Goal: Information Seeking & Learning: Find specific fact

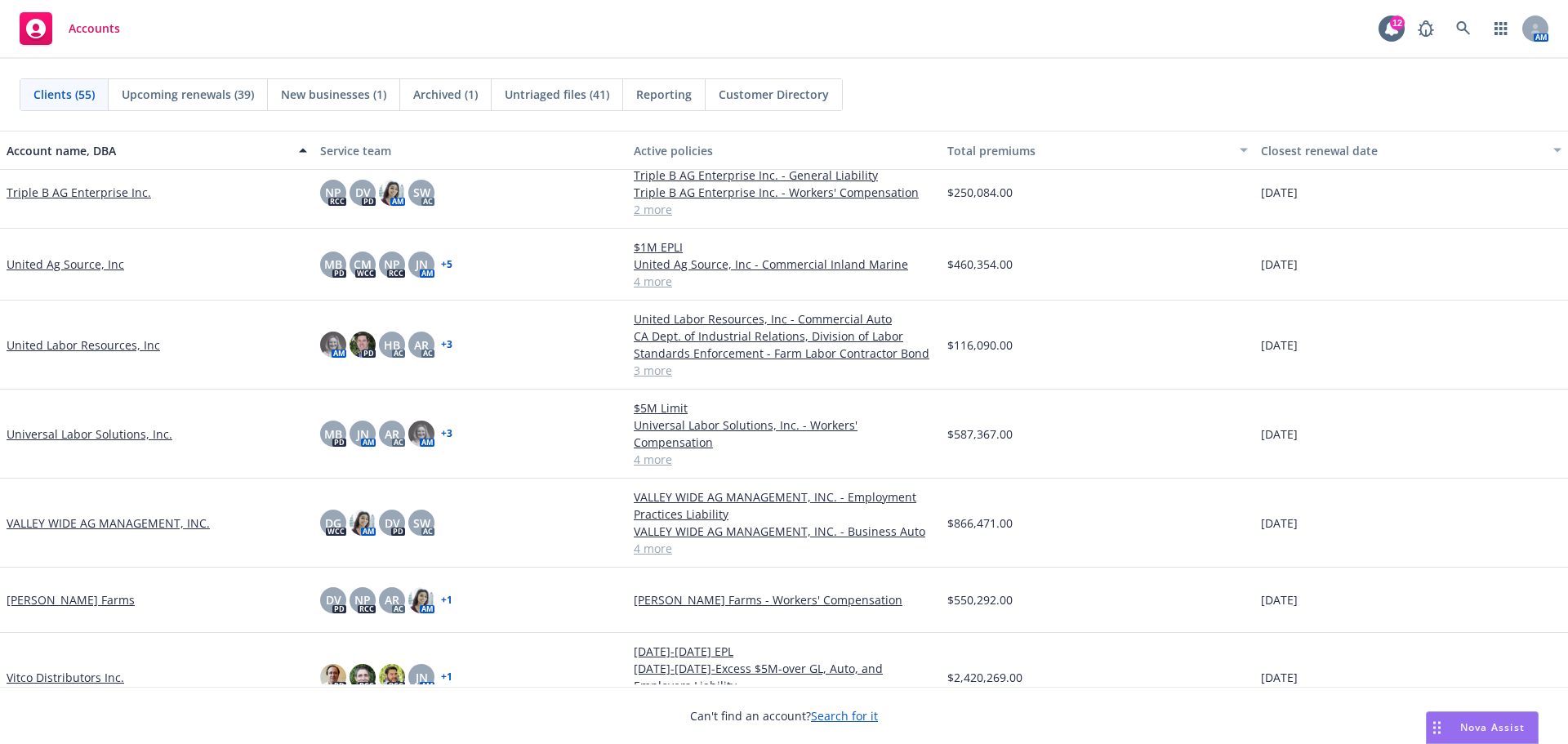
scroll to position [3207, 0]
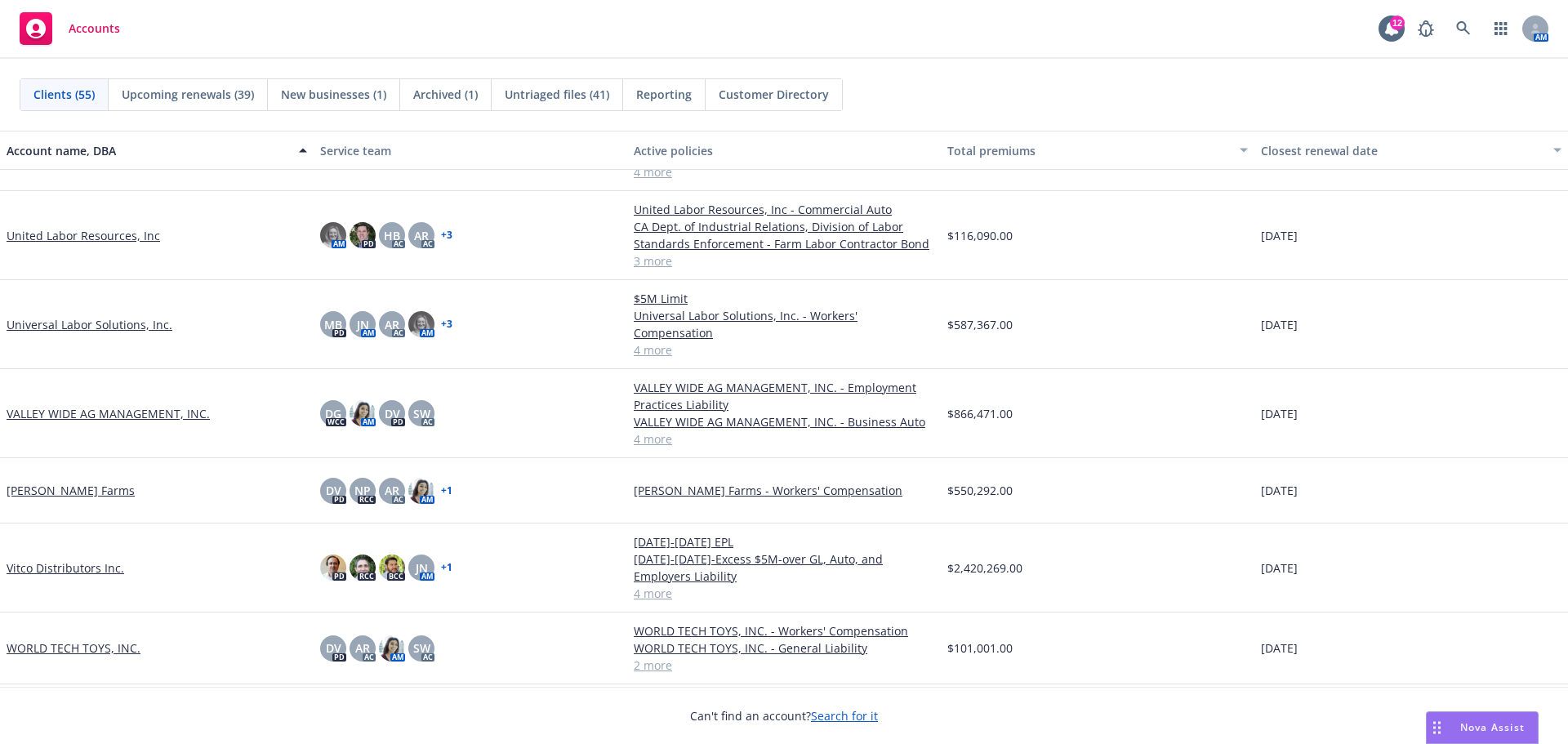
click at [57, 642] on link "WORLD TECH TOYS, INC." at bounding box center [73, 648] width 134 height 17
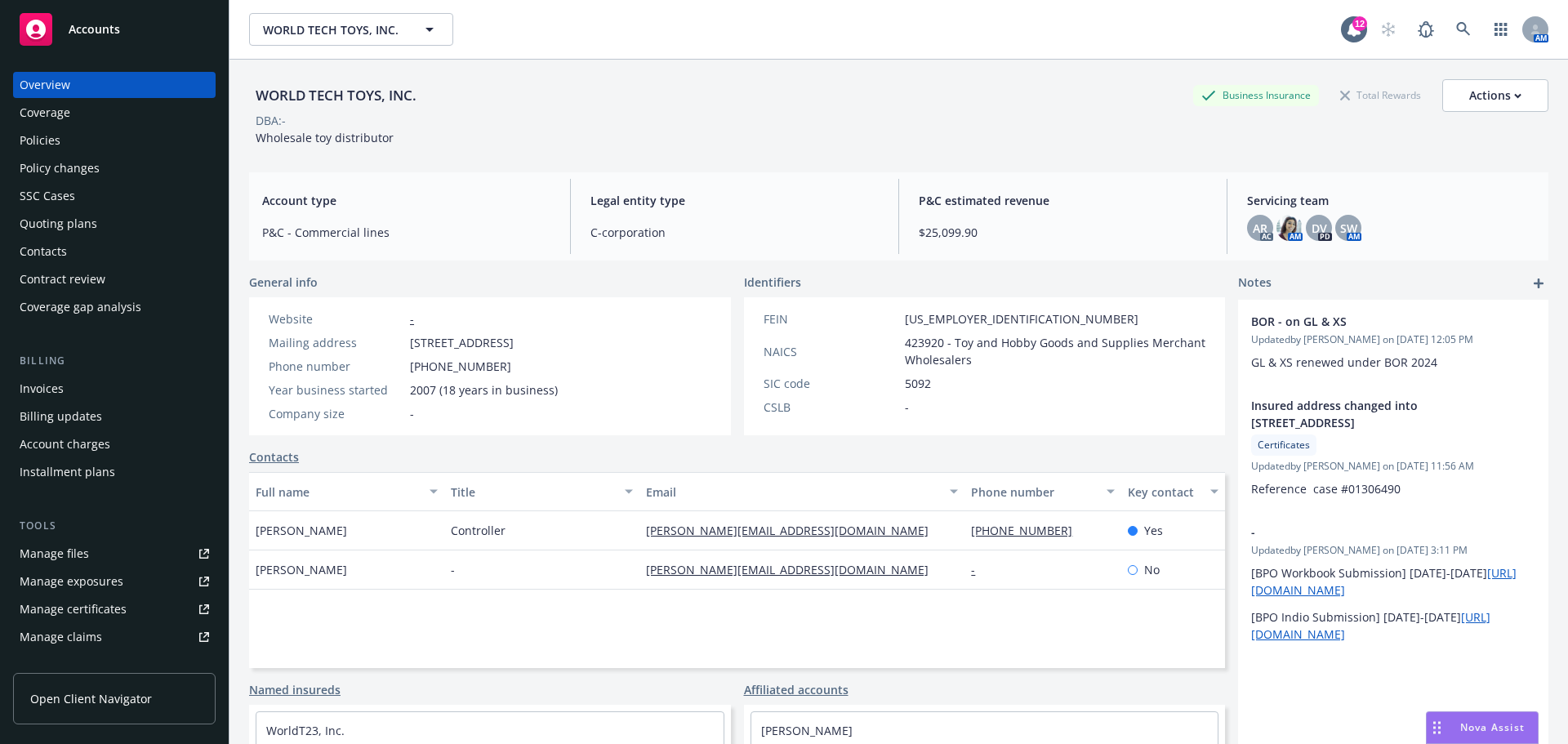
click at [50, 144] on div "Policies" at bounding box center [40, 140] width 41 height 26
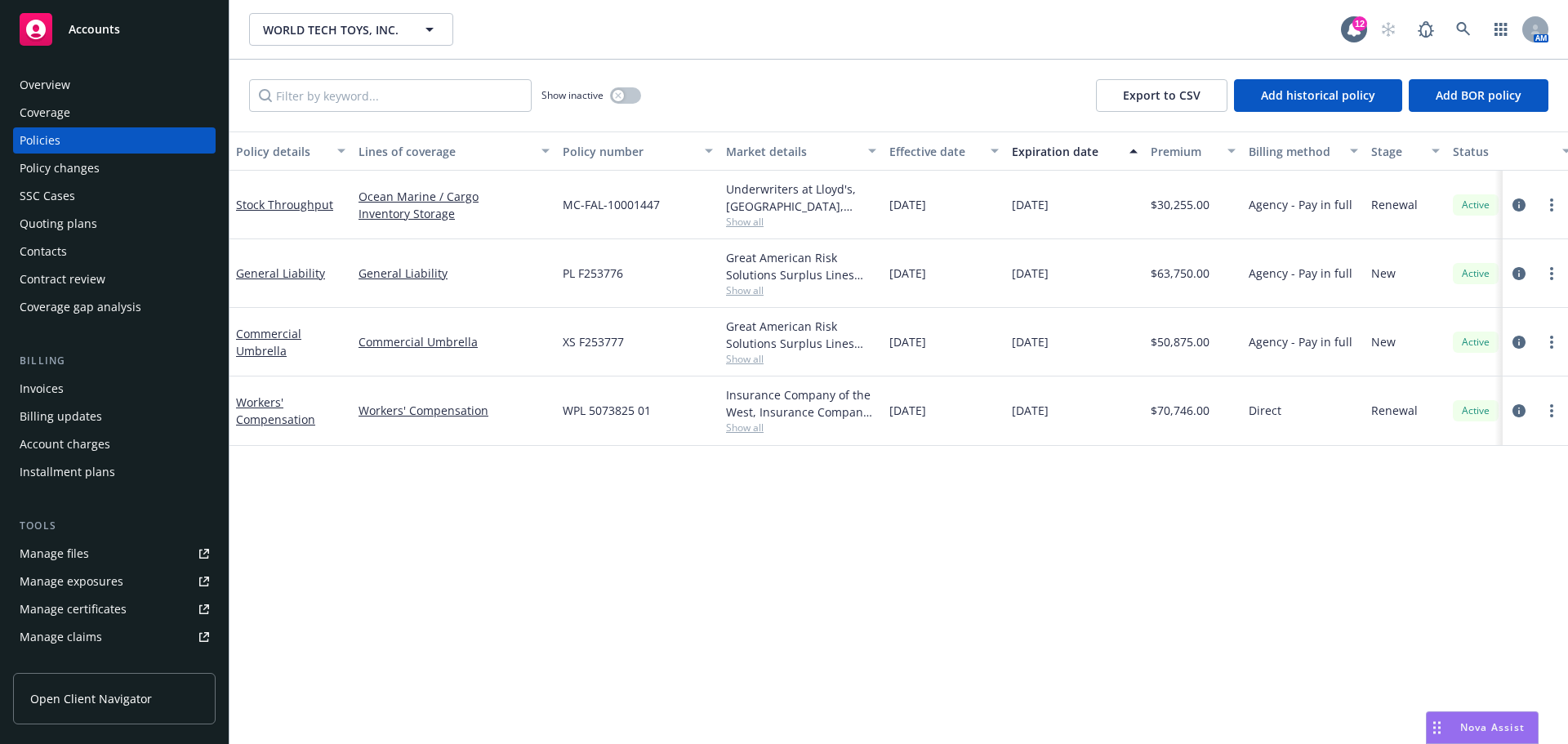
click at [267, 280] on div "General Liability" at bounding box center [290, 273] width 122 height 68
click at [249, 281] on link "General Liability" at bounding box center [280, 273] width 89 height 15
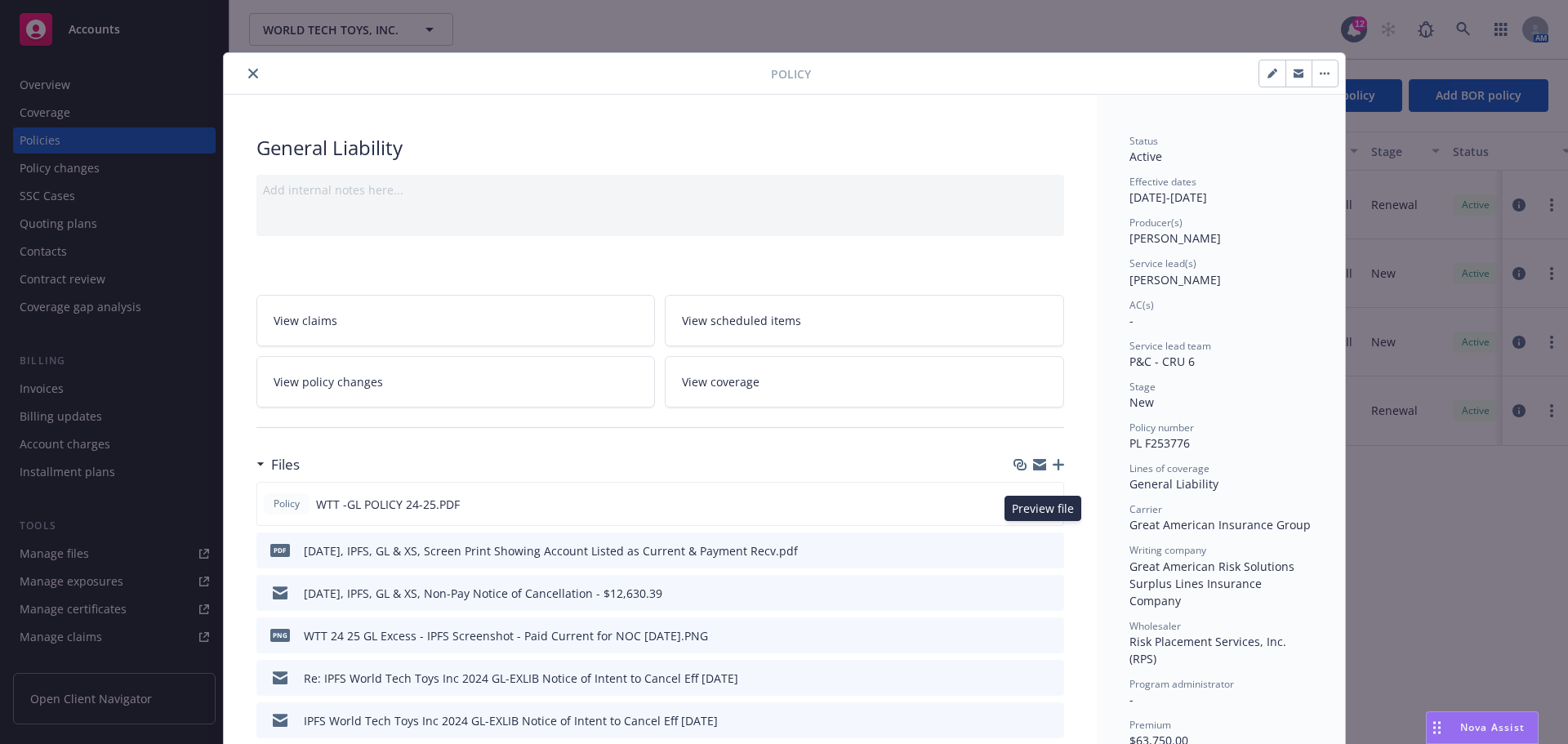
click at [1044, 509] on icon "preview file" at bounding box center [1047, 503] width 14 height 12
click at [248, 73] on icon "close" at bounding box center [253, 73] width 10 height 10
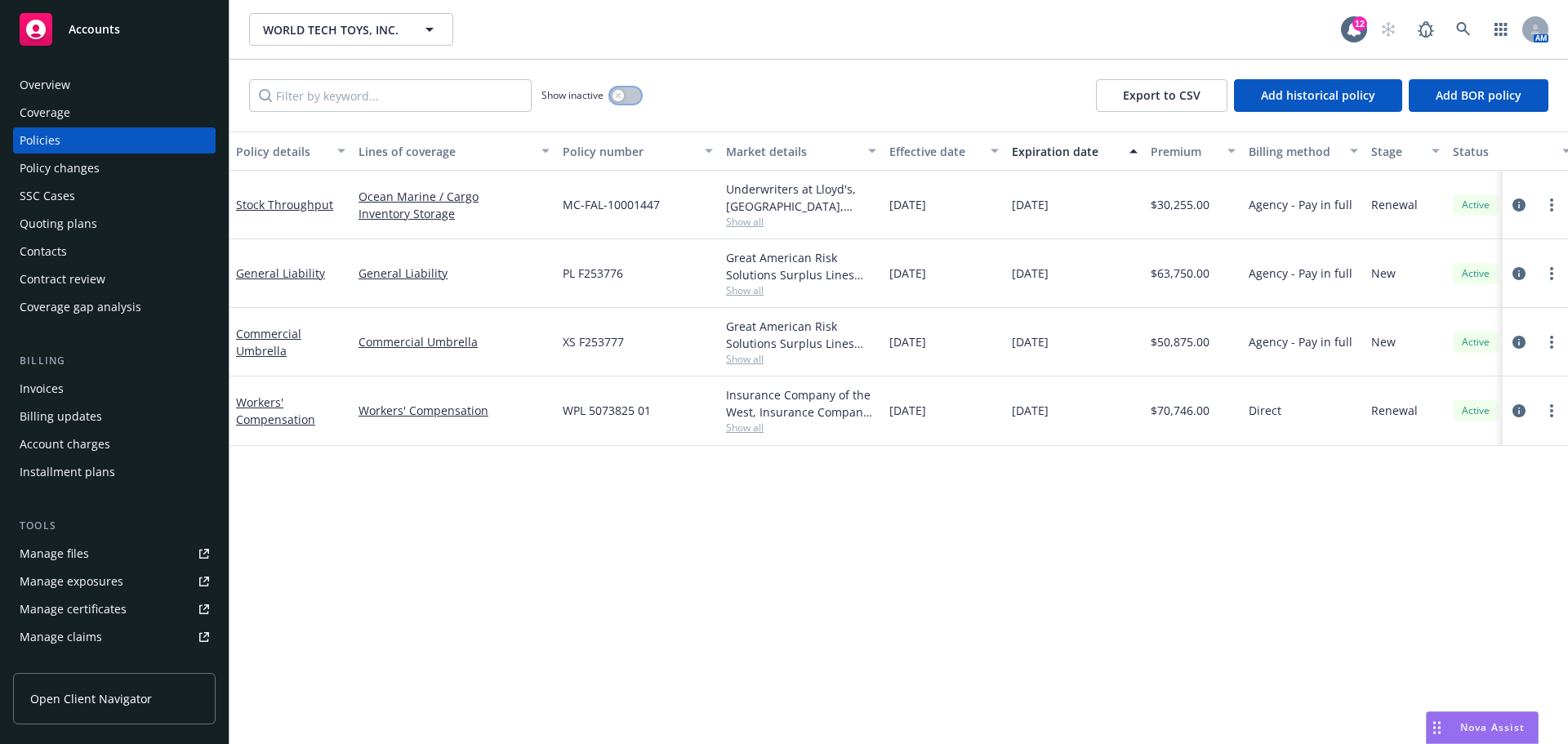
click at [631, 104] on button "button" at bounding box center [626, 95] width 31 height 16
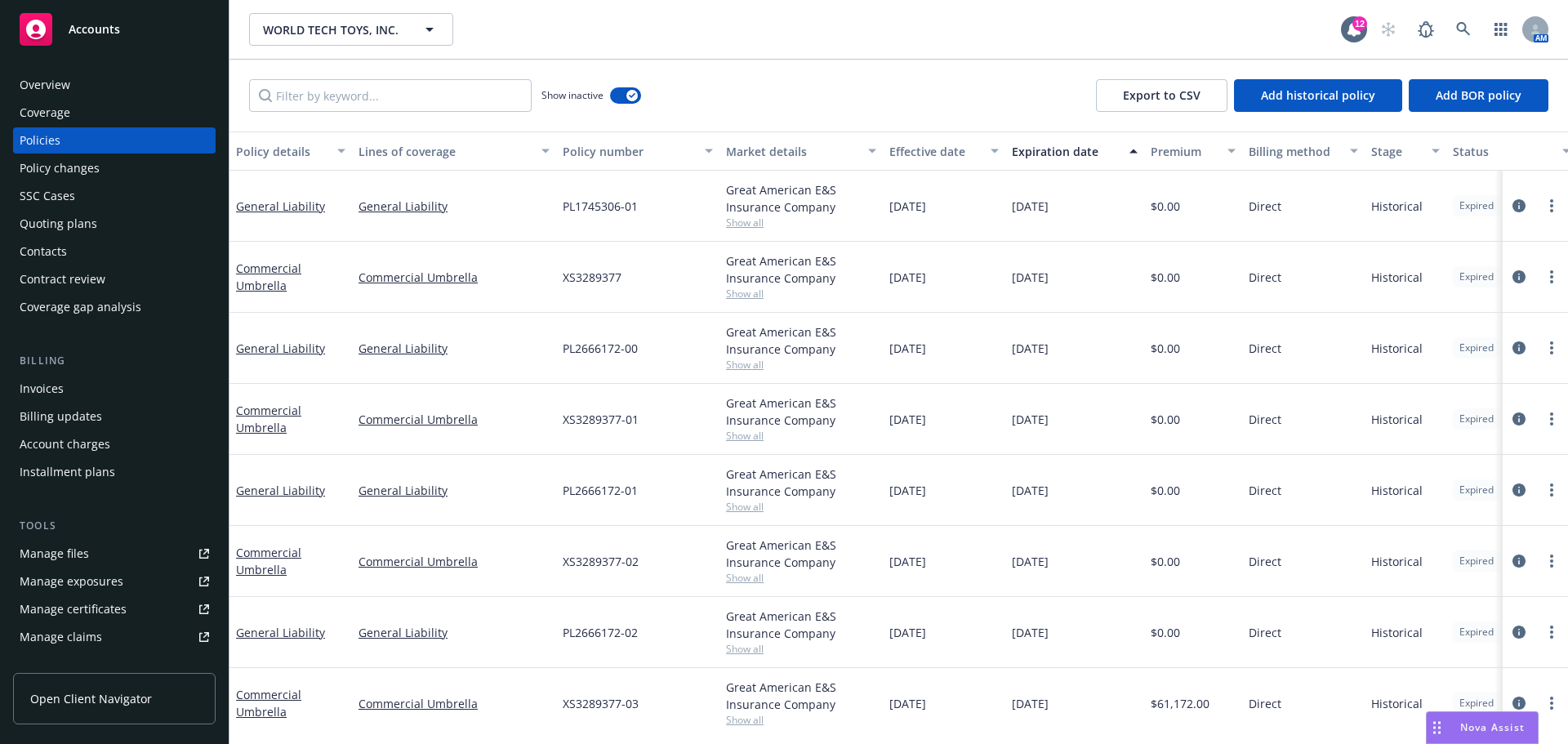
click at [407, 160] on div "Lines of coverage" at bounding box center [445, 151] width 173 height 17
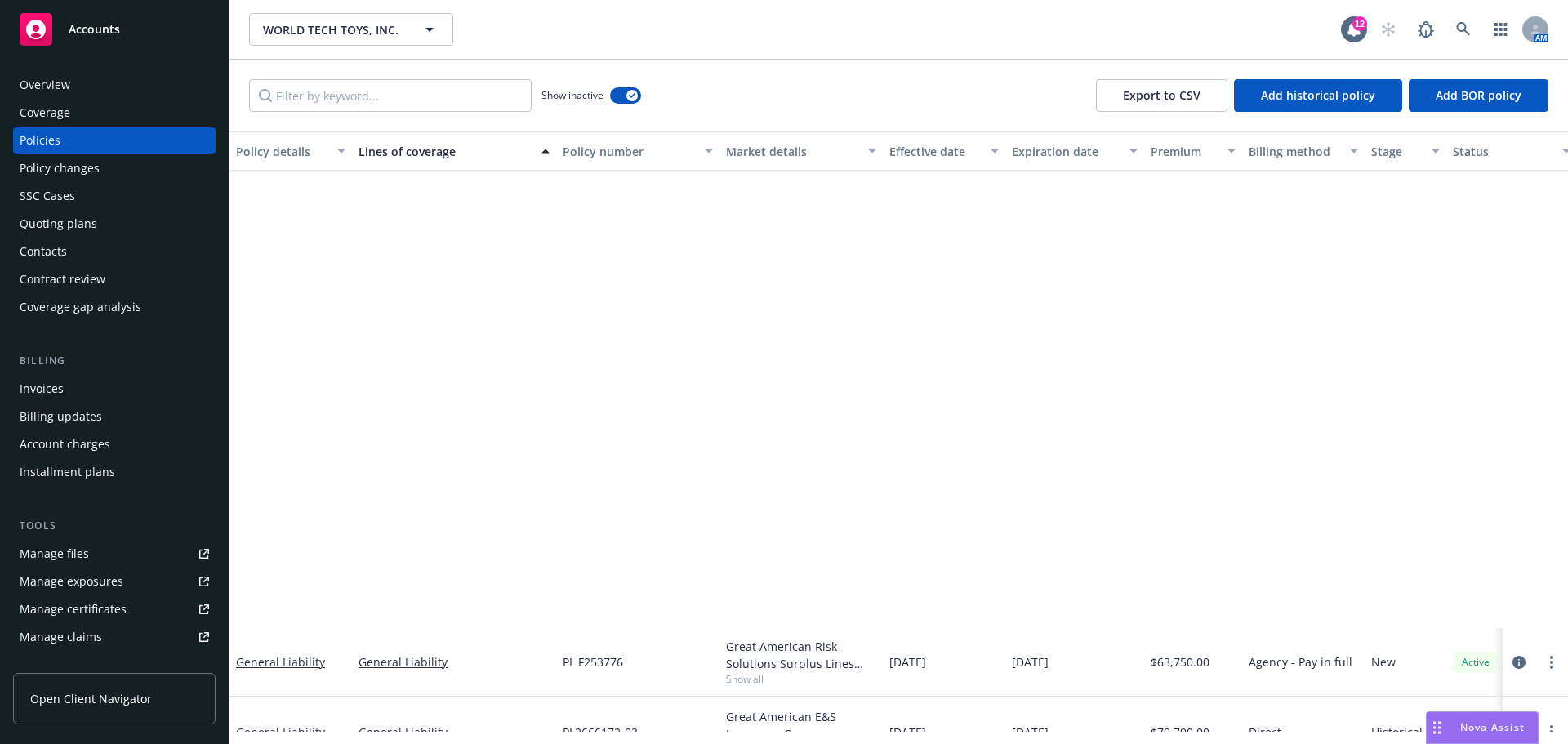
scroll to position [545, 0]
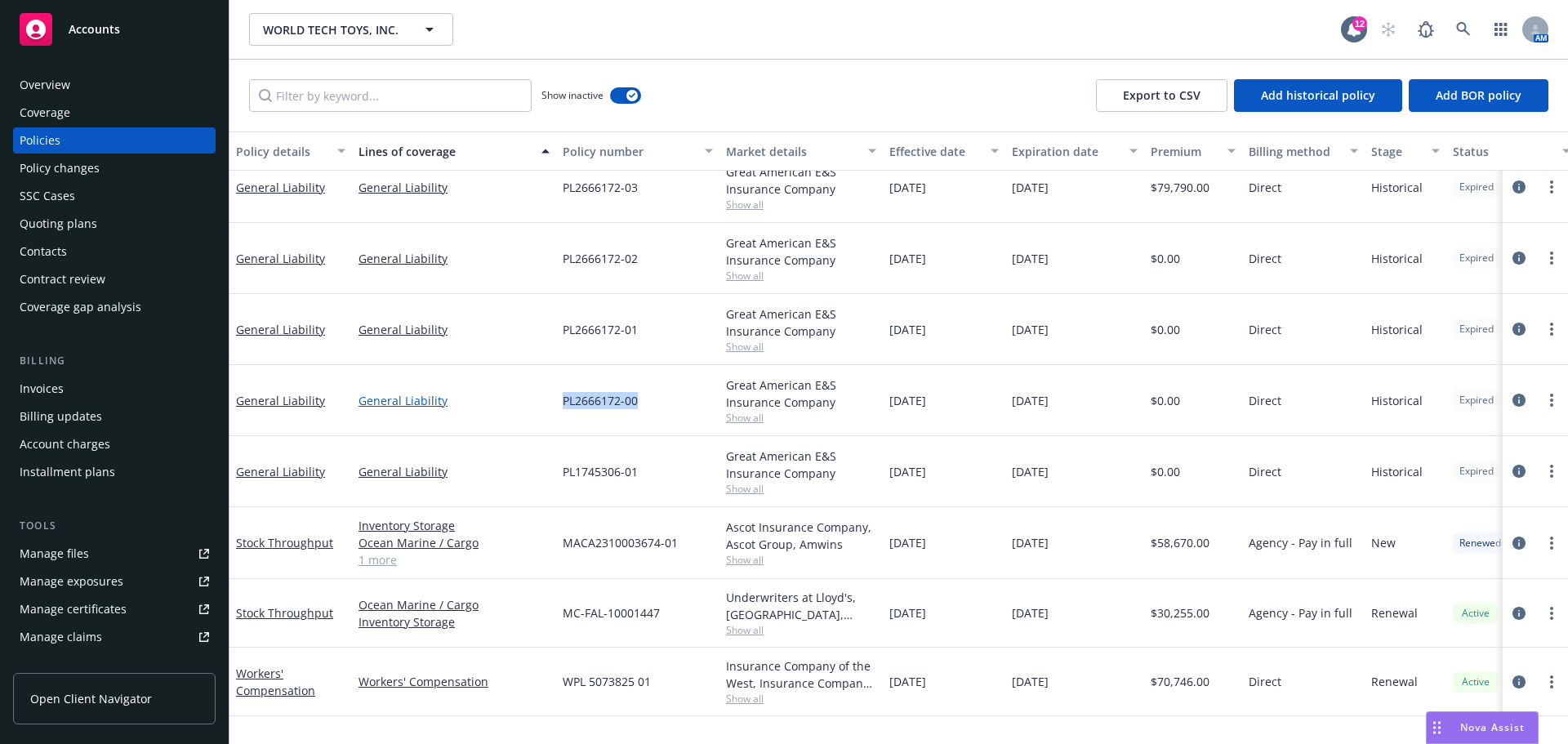
drag, startPoint x: 645, startPoint y: 431, endPoint x: 537, endPoint y: 428, distance: 108.0
click at [534, 425] on div "General Liability General Liability PL2666172-00 Great American E&S Insurance C…" at bounding box center [1017, 400] width 1576 height 71
copy div "PL2666172-00"
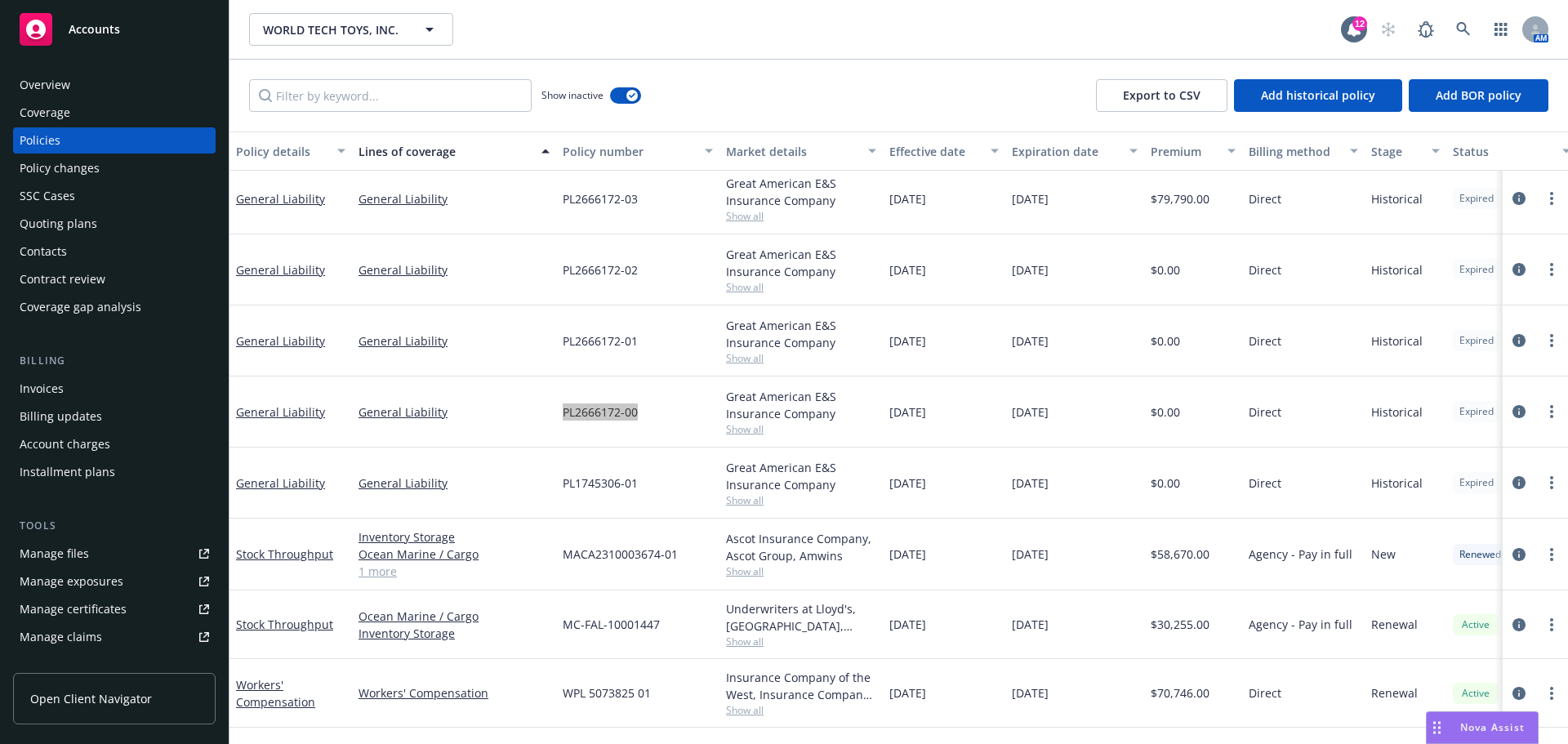
scroll to position [409, 0]
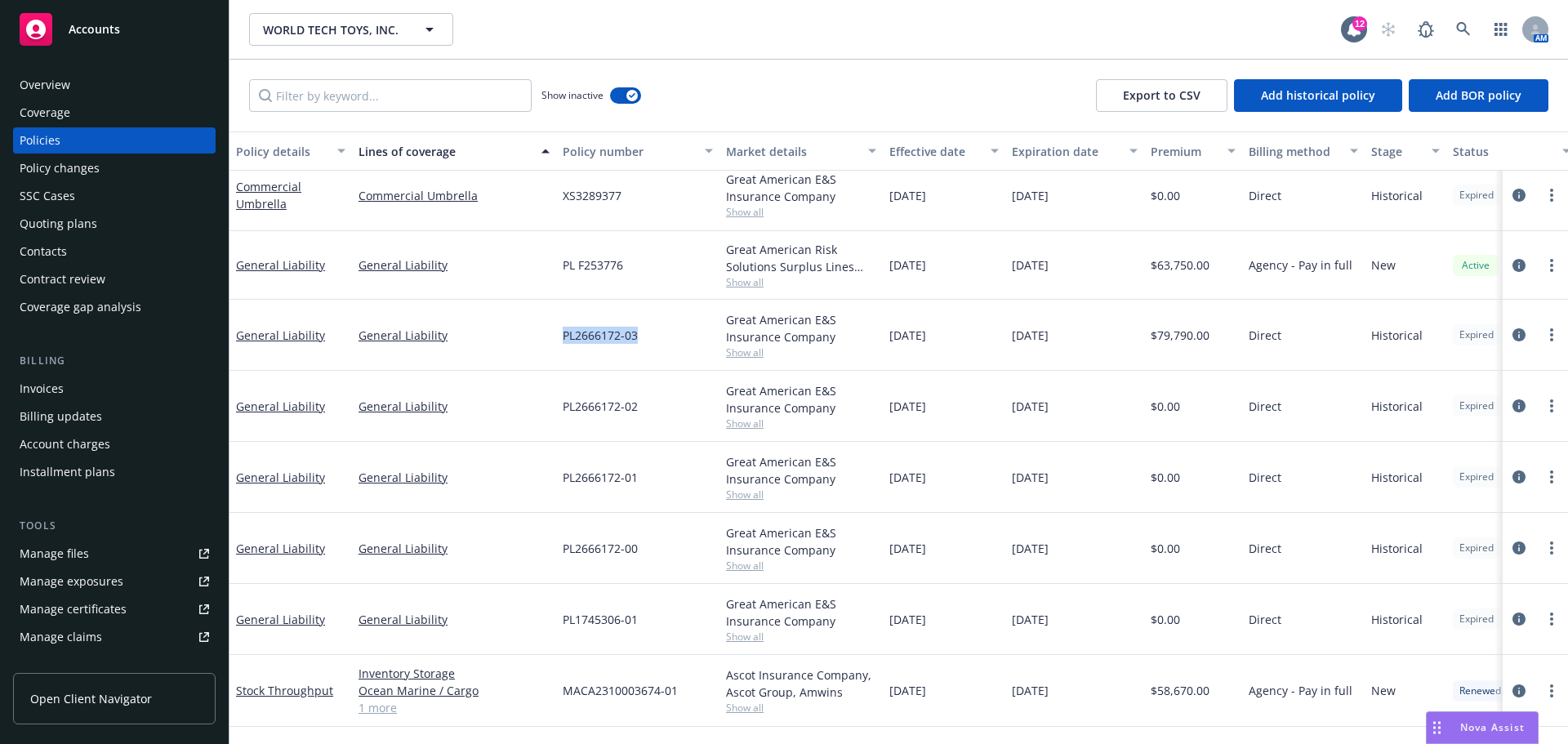
drag, startPoint x: 659, startPoint y: 360, endPoint x: 535, endPoint y: 377, distance: 125.2
click at [535, 371] on div "General Liability General Liability PL2666172-03 Great American E&S Insurance C…" at bounding box center [1017, 335] width 1576 height 71
copy div "PL2666172-03"
drag, startPoint x: 648, startPoint y: 439, endPoint x: 540, endPoint y: 448, distance: 108.4
click at [540, 442] on div "General Liability General Liability PL2666172-02 Great American E&S Insurance C…" at bounding box center [1017, 406] width 1576 height 71
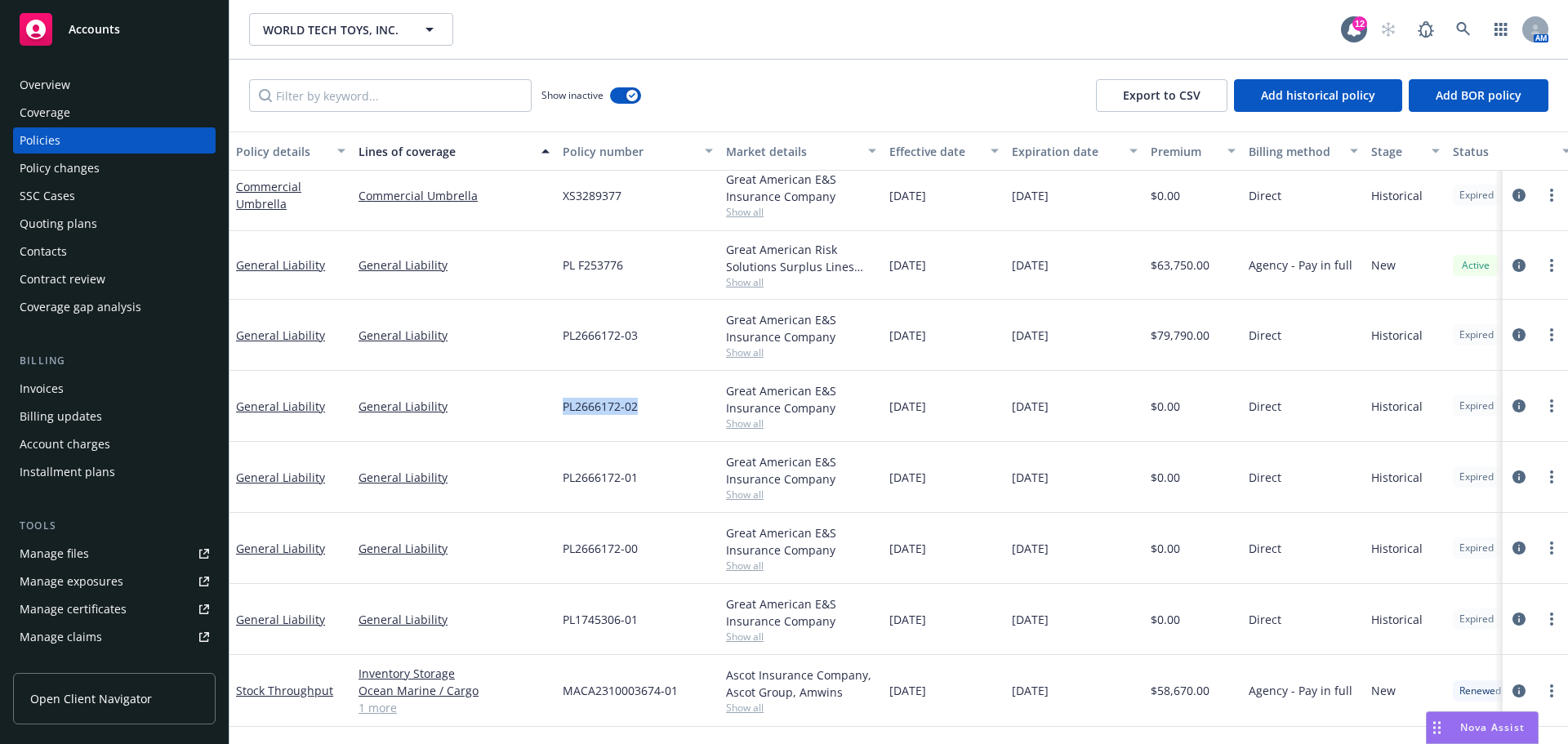
copy div "PL2666172-02"
